Goal: Task Accomplishment & Management: Manage account settings

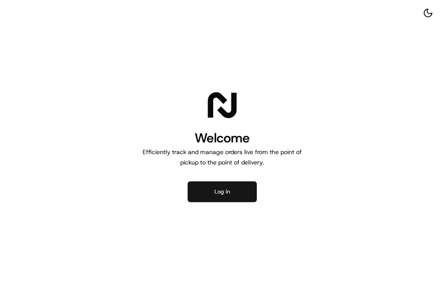
click at [219, 185] on button "Log in" at bounding box center [222, 191] width 69 height 21
click at [228, 189] on button "Log in" at bounding box center [222, 191] width 69 height 21
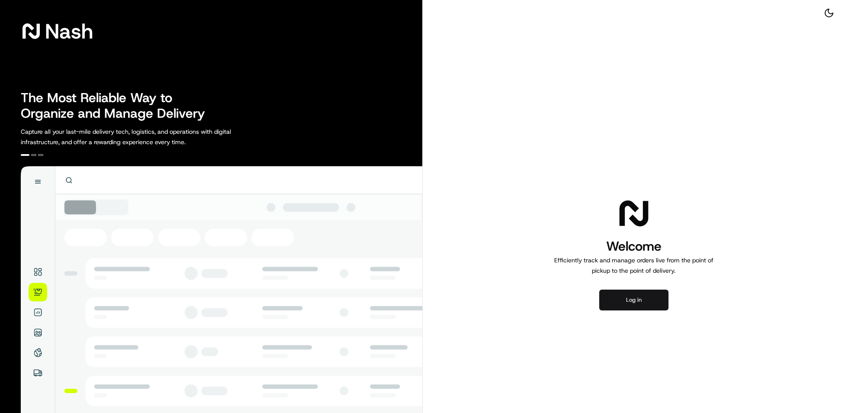
click at [626, 301] on button "Log in" at bounding box center [633, 299] width 69 height 21
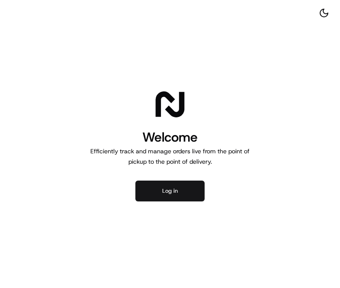
click at [171, 194] on button "Log in" at bounding box center [169, 190] width 69 height 21
